Goal: Navigation & Orientation: Understand site structure

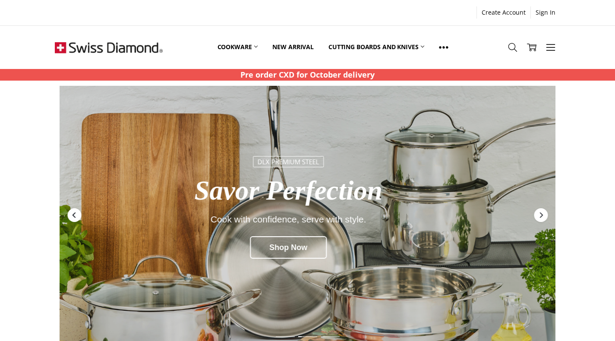
click at [75, 213] on icon "Previous" at bounding box center [74, 215] width 7 height 7
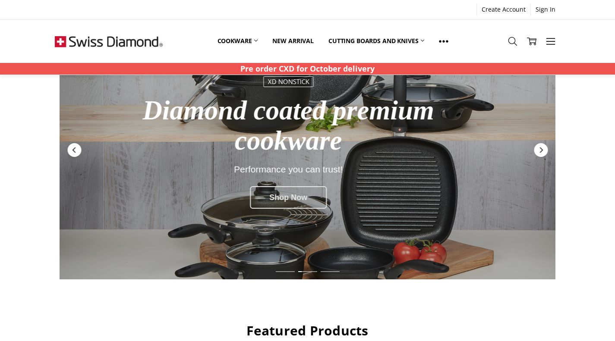
scroll to position [43, 0]
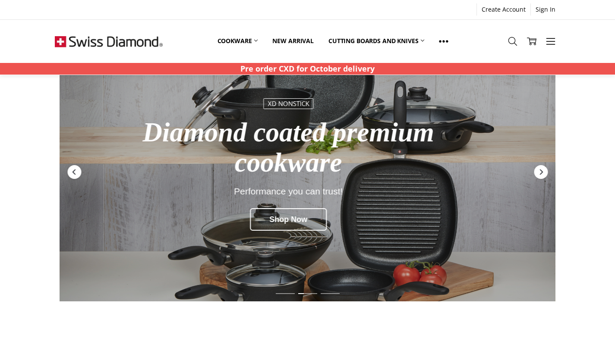
click at [288, 145] on div "Diamond coated premium cookware" at bounding box center [289, 148] width 366 height 60
click at [78, 171] on div "Previous" at bounding box center [74, 172] width 14 height 14
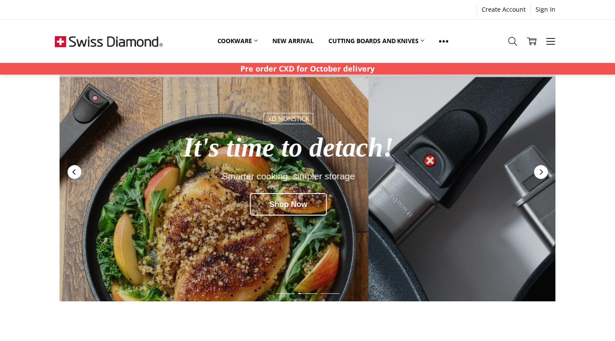
click at [73, 172] on icon "Previous" at bounding box center [73, 172] width 3 height 6
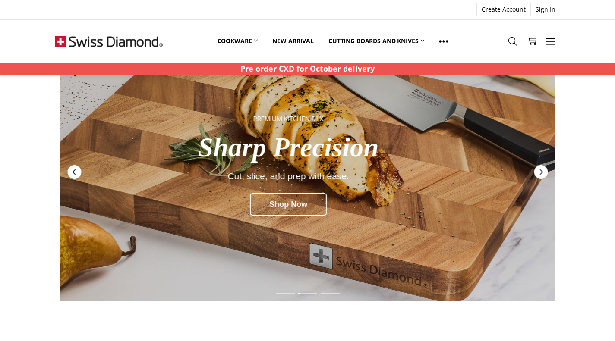
click at [73, 172] on icon "Previous" at bounding box center [73, 172] width 3 height 6
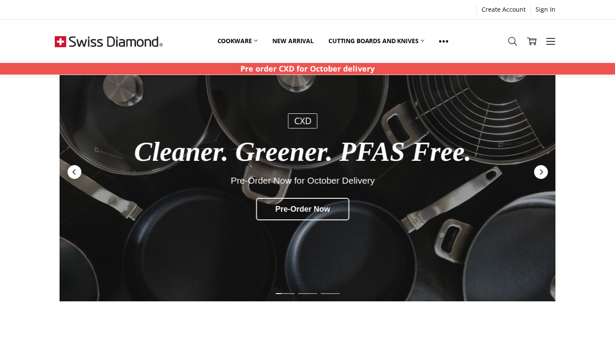
click at [296, 164] on div "Cleaner. Greener. PFAS Free." at bounding box center [303, 152] width 366 height 30
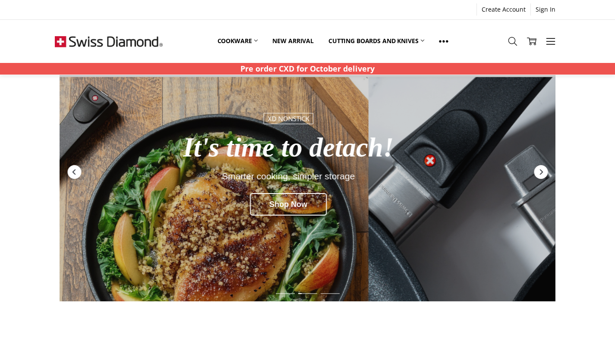
click at [537, 164] on div "Redirect to https://swissdiamond.com.au/cookware/shop-by-collection/xd-nonstick…" at bounding box center [308, 172] width 496 height 259
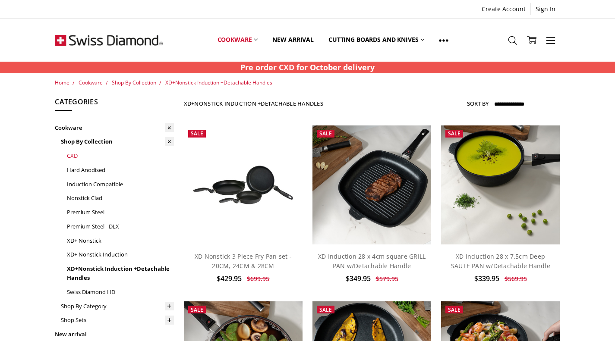
click at [70, 153] on link "CXD" at bounding box center [120, 156] width 107 height 14
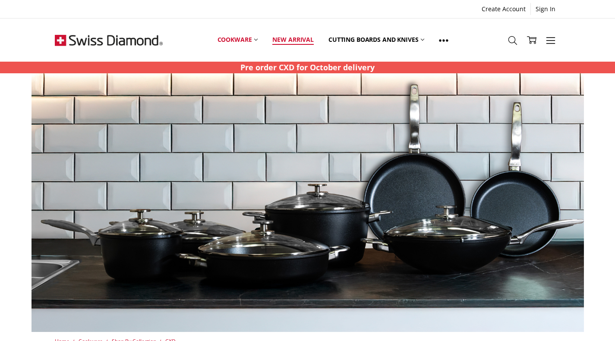
click at [296, 35] on link "New arrival" at bounding box center [293, 40] width 56 height 38
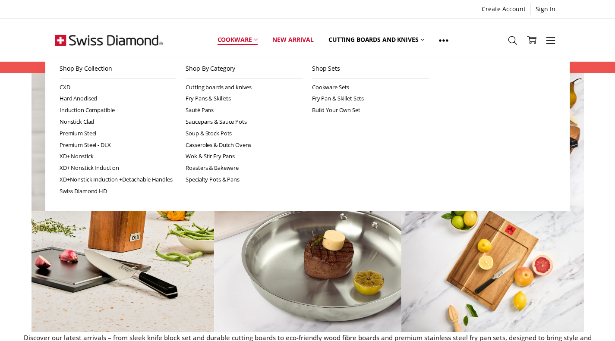
click at [251, 38] on link "Cookware" at bounding box center [237, 40] width 55 height 38
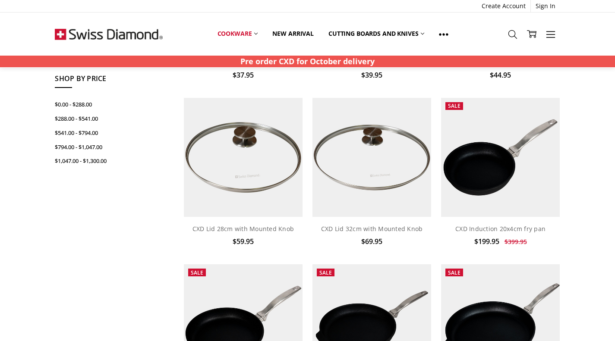
scroll to position [168, 0]
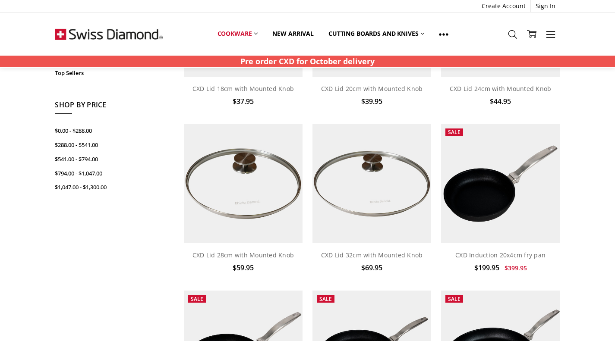
click at [123, 32] on img at bounding box center [109, 34] width 108 height 43
